Goal: Check status

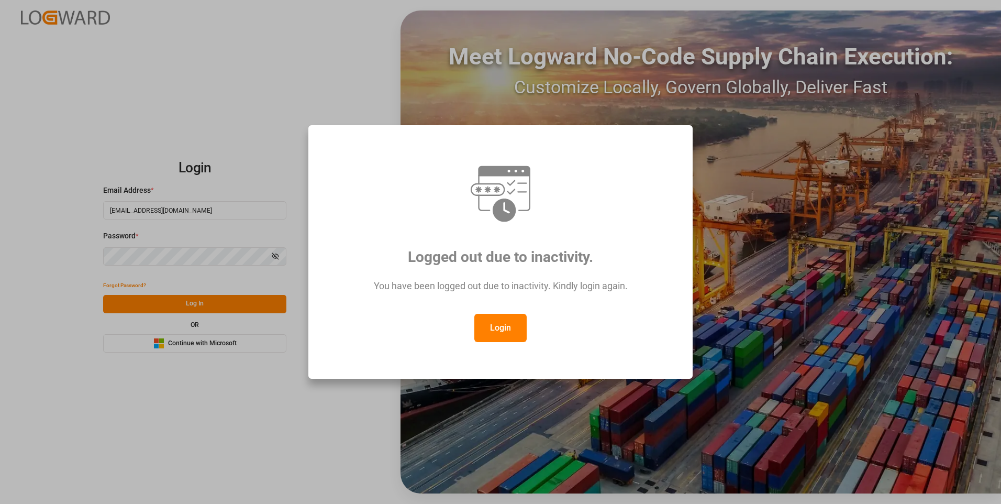
click at [491, 327] on button "Login" at bounding box center [500, 328] width 52 height 28
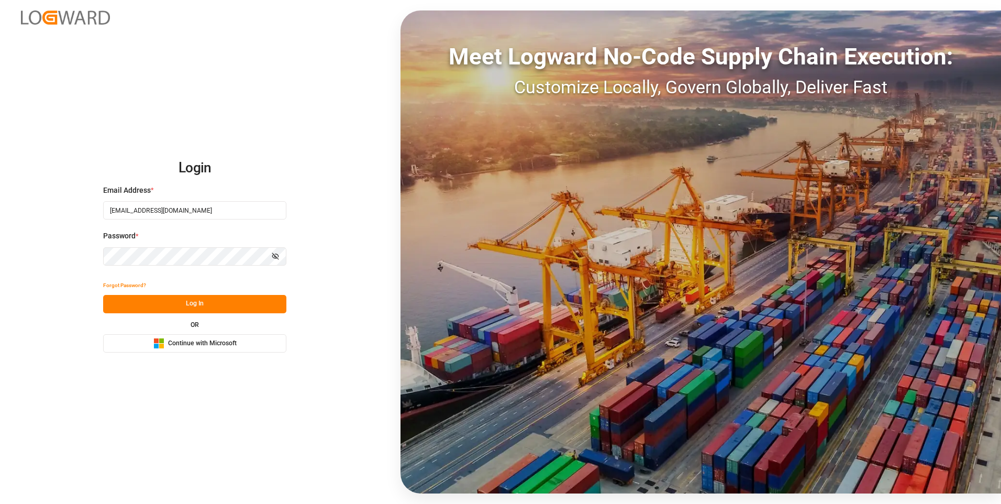
click at [183, 491] on div "Login Email Address * [EMAIL_ADDRESS][DOMAIN_NAME] Password * Show password For…" at bounding box center [500, 252] width 1001 height 504
click at [245, 309] on button "Log In" at bounding box center [194, 304] width 183 height 18
